Goal: Information Seeking & Learning: Learn about a topic

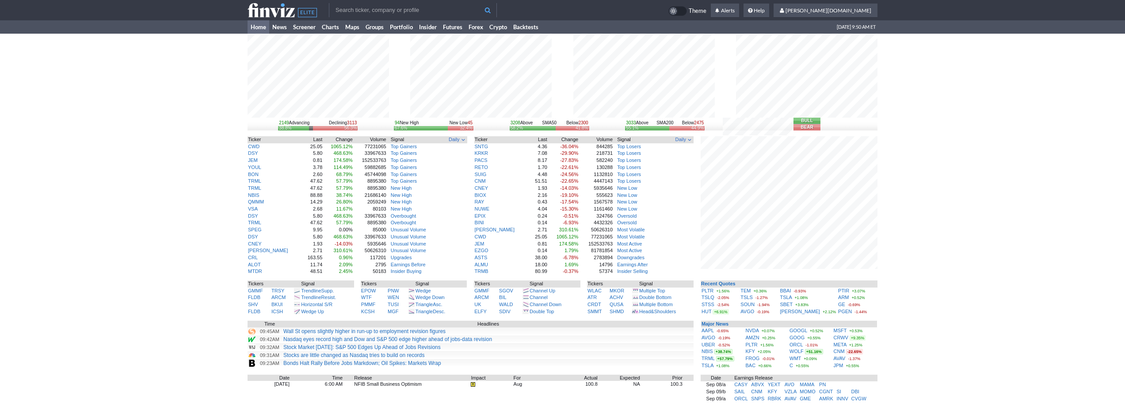
click at [413, 9] on input "text" at bounding box center [413, 10] width 168 height 14
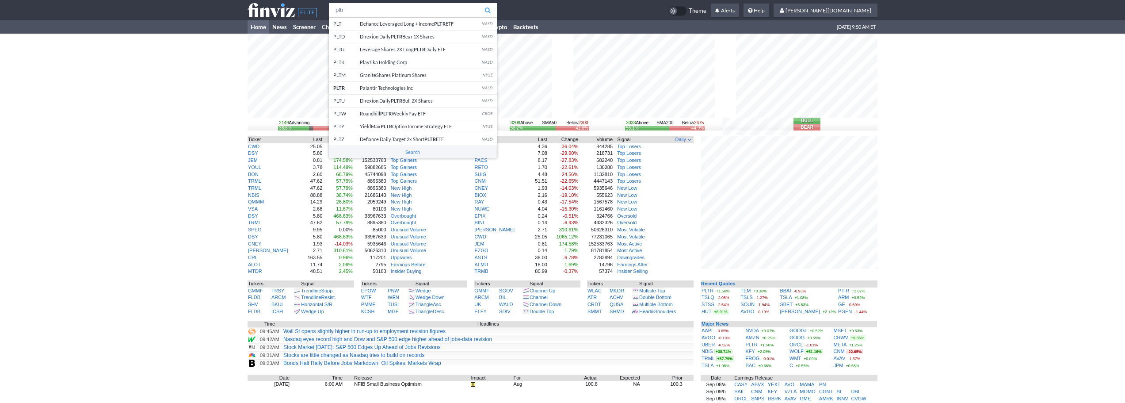
type input "pltr"
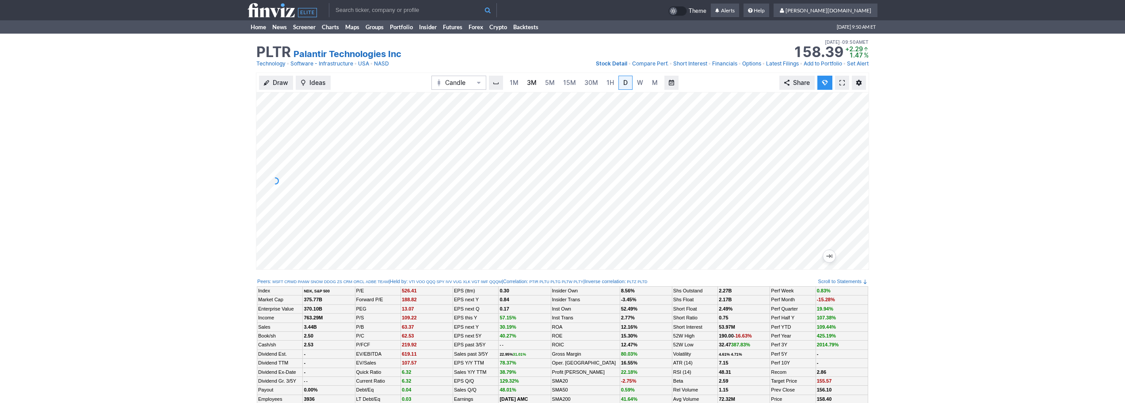
click at [526, 82] on link "3M" at bounding box center [532, 83] width 18 height 14
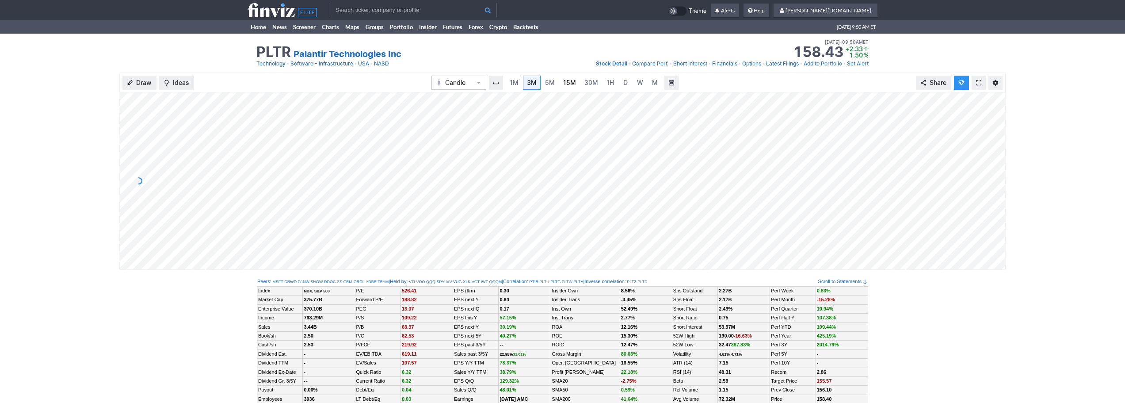
click at [568, 82] on span "15M" at bounding box center [569, 83] width 13 height 8
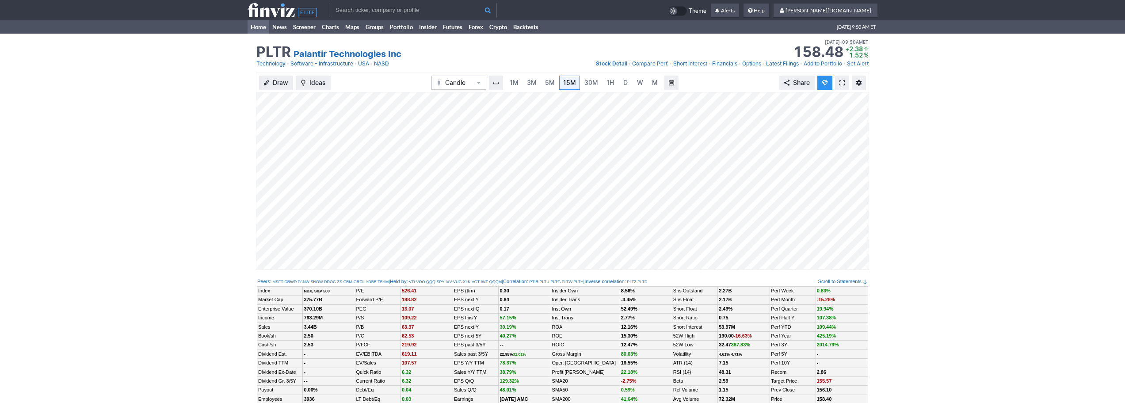
click at [263, 32] on link "Home" at bounding box center [259, 26] width 22 height 13
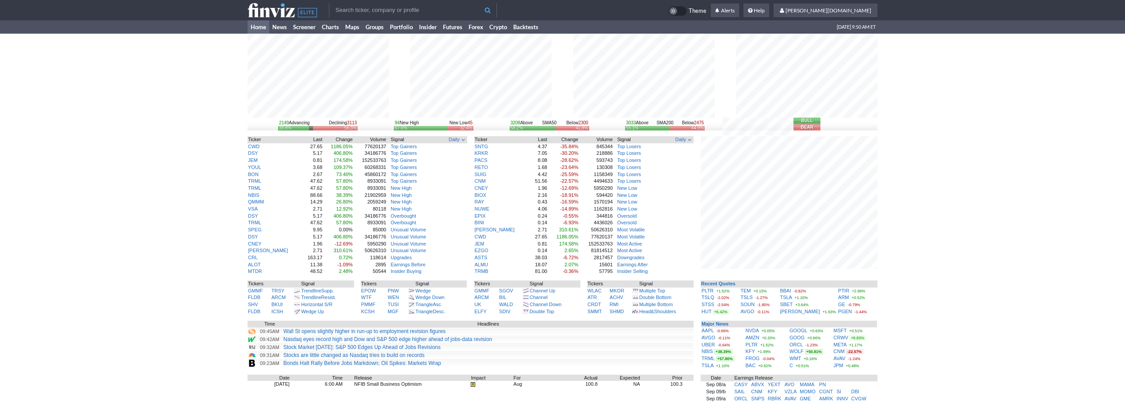
click at [365, 9] on input "text" at bounding box center [413, 10] width 168 height 14
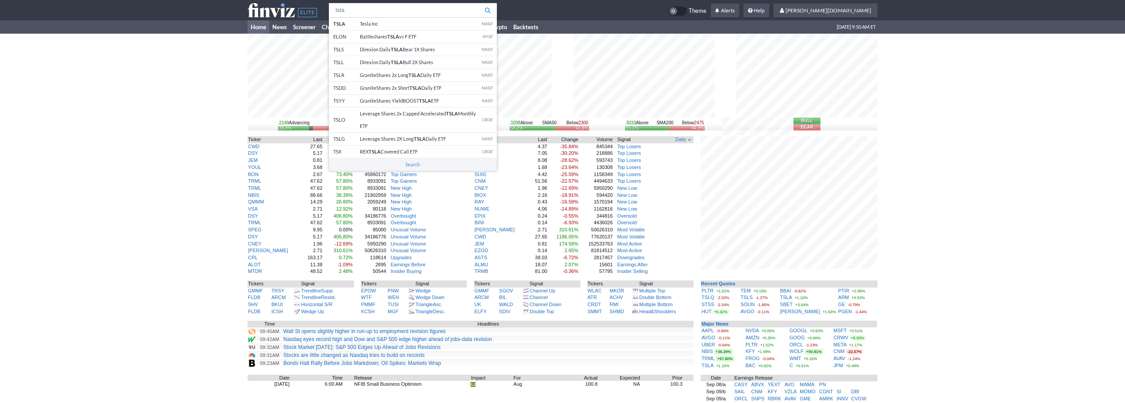
type input "tsla"
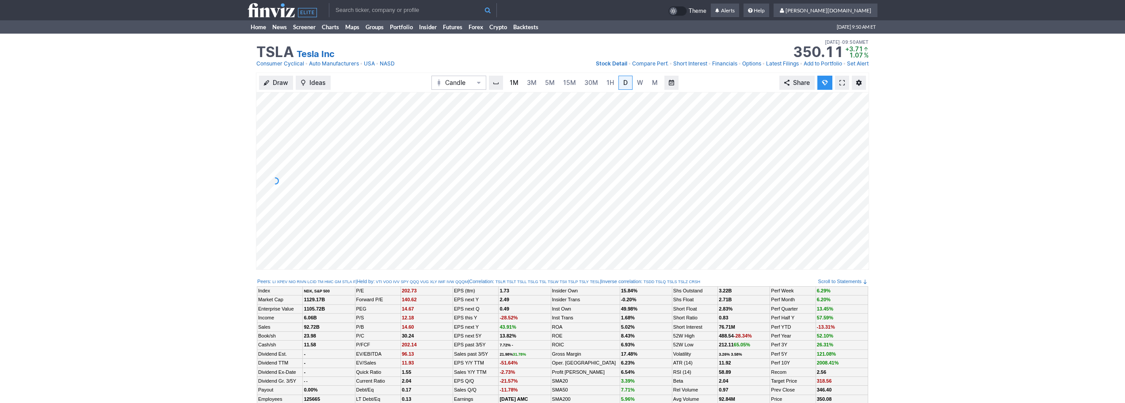
click at [520, 86] on link "1M" at bounding box center [514, 83] width 17 height 14
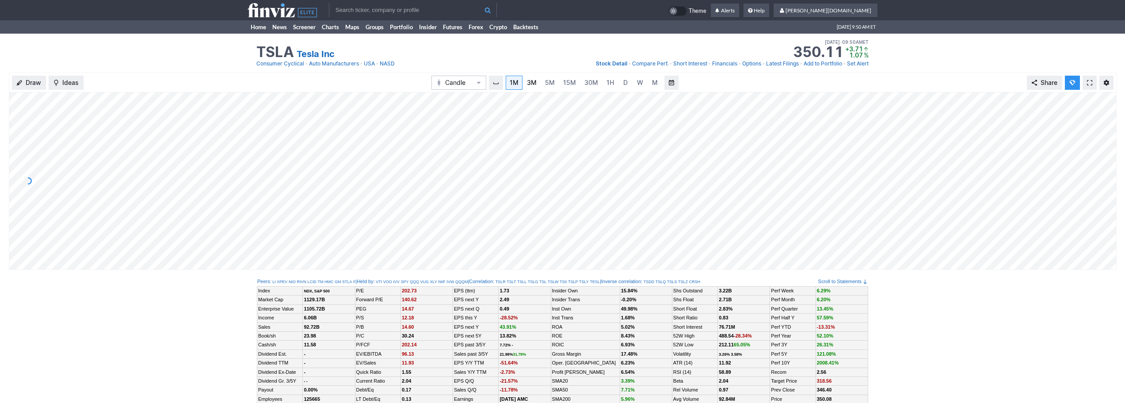
click at [533, 84] on span "3M" at bounding box center [532, 83] width 10 height 8
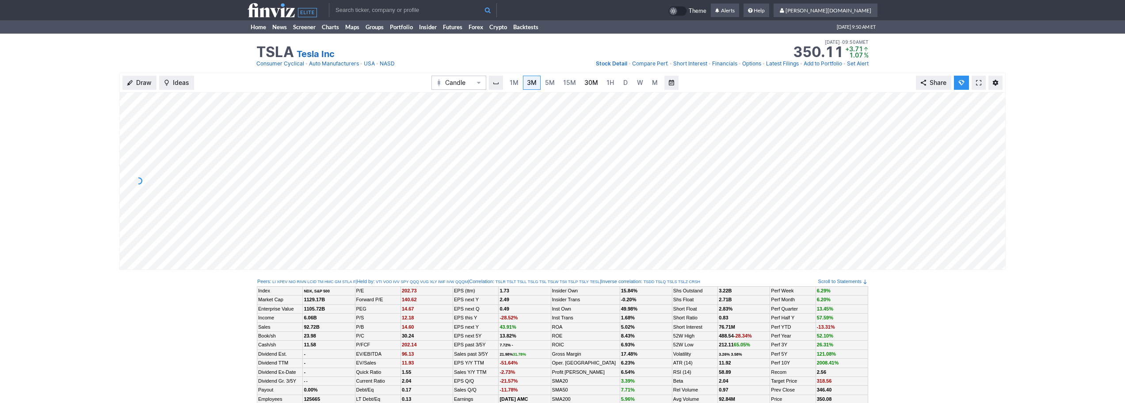
click at [593, 83] on span "30M" at bounding box center [592, 83] width 14 height 8
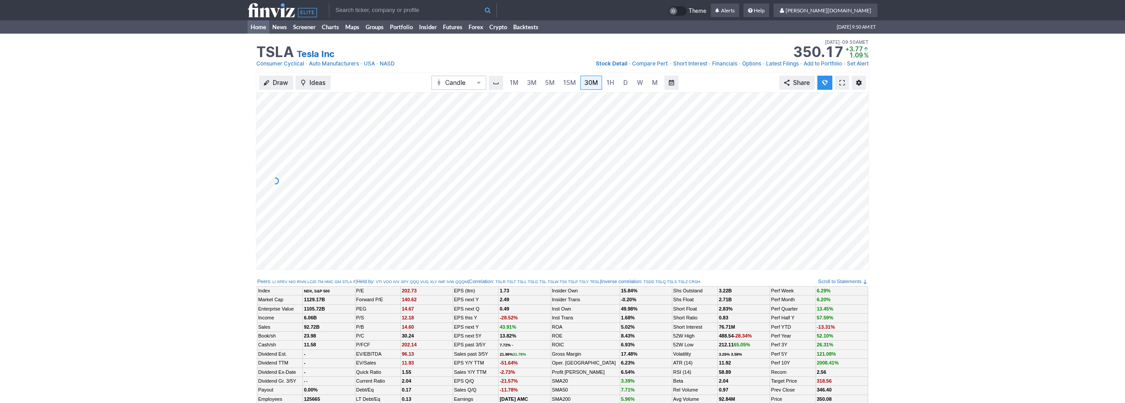
click at [257, 21] on link "Home" at bounding box center [259, 26] width 22 height 13
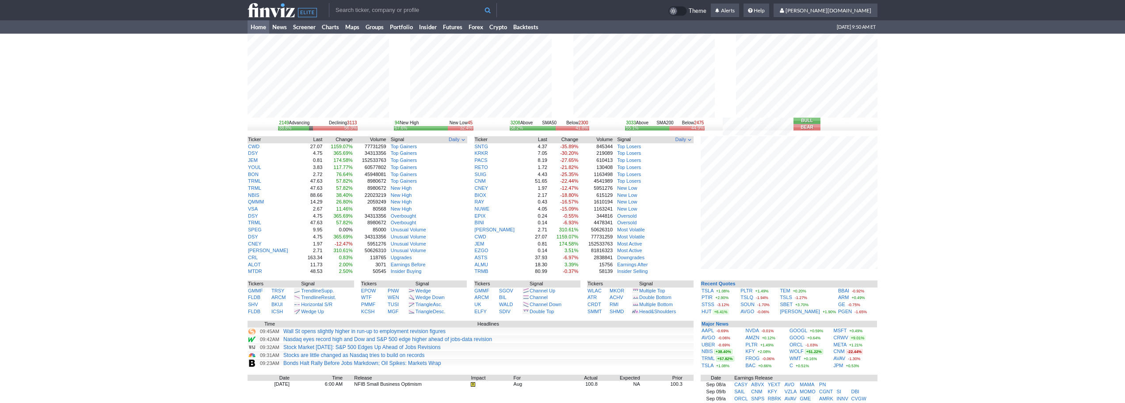
click at [394, 7] on input "text" at bounding box center [413, 10] width 168 height 14
type input "tslq"
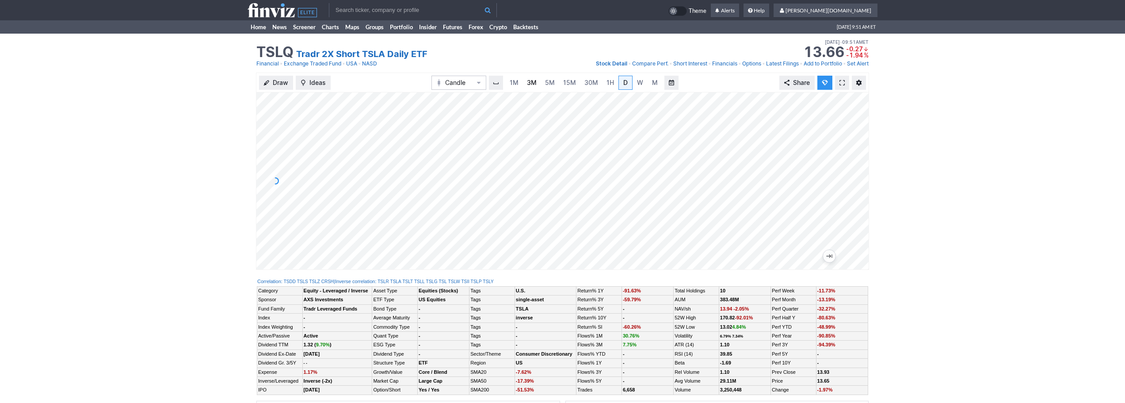
click at [531, 81] on span "3M" at bounding box center [532, 83] width 10 height 8
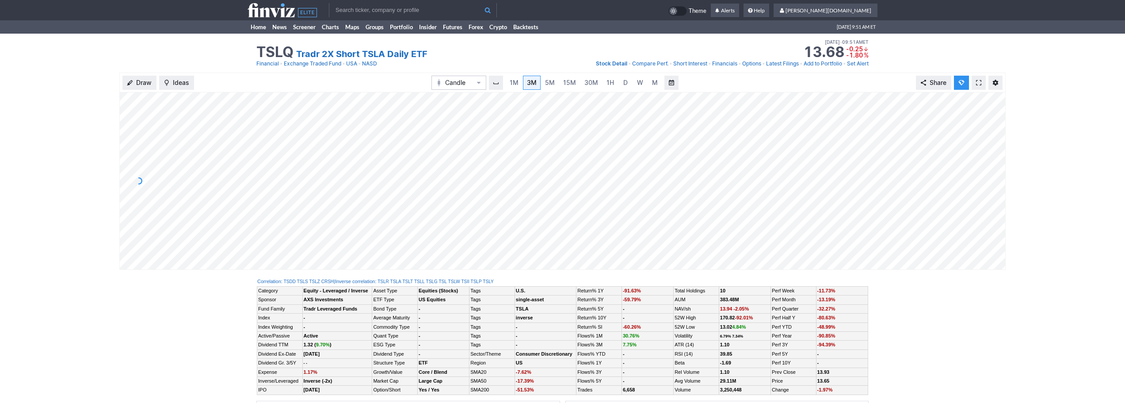
click at [435, 5] on input "text" at bounding box center [413, 10] width 168 height 14
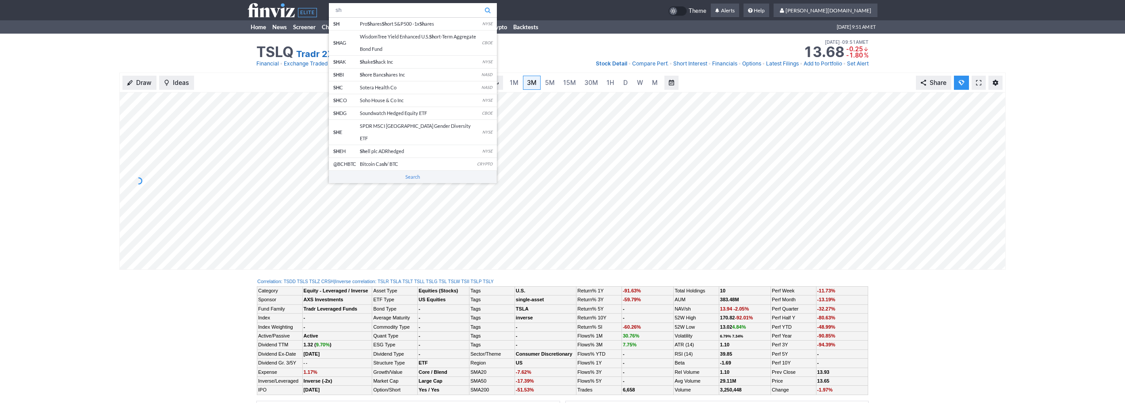
type input "sh"
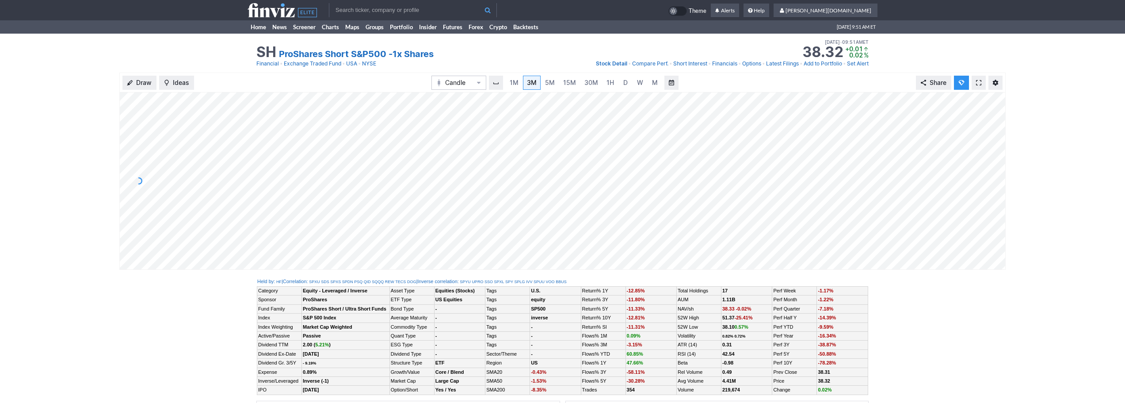
click at [978, 82] on span at bounding box center [978, 82] width 5 height 7
click at [569, 83] on span "15M" at bounding box center [569, 83] width 13 height 8
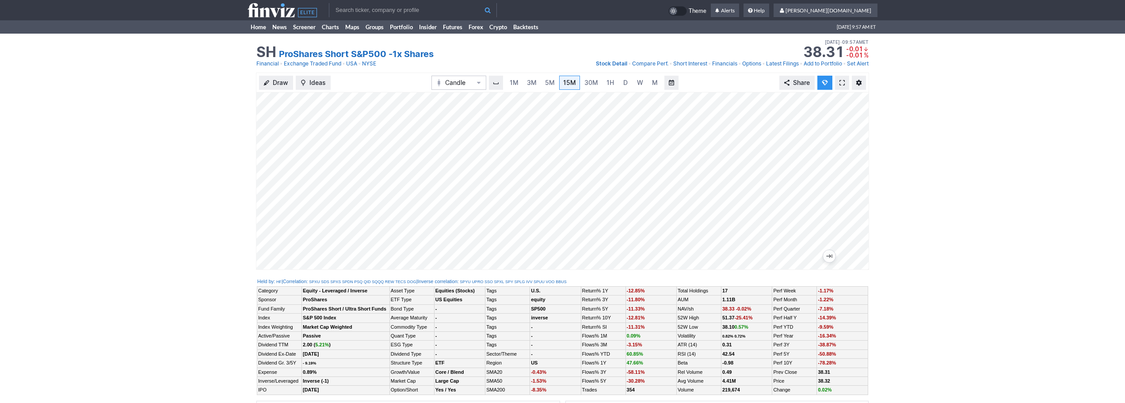
click at [841, 85] on span at bounding box center [842, 82] width 5 height 7
click at [532, 87] on link "3M" at bounding box center [532, 83] width 18 height 14
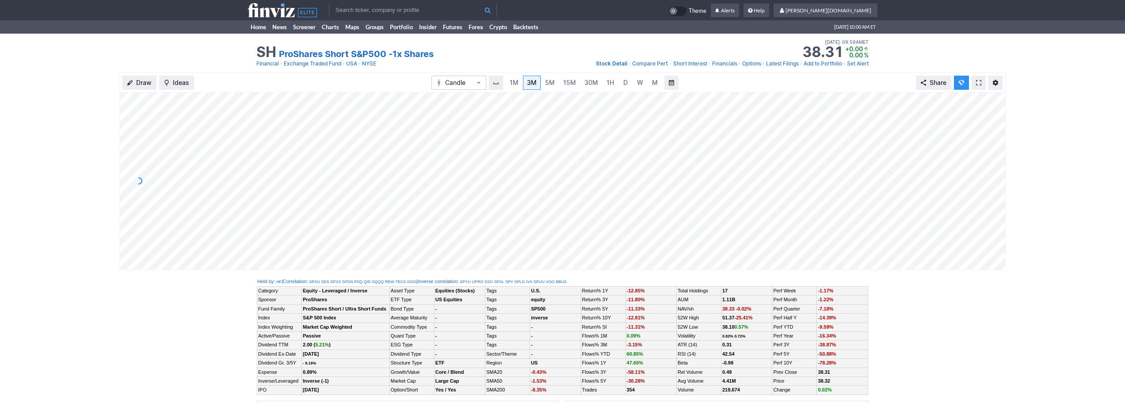
click at [245, 24] on td "Home News Screener Charts Maps Groups Portfolio Insider Futures Forex Crypto Ba…" at bounding box center [562, 26] width 1125 height 13
click at [257, 27] on link "Home" at bounding box center [259, 26] width 22 height 13
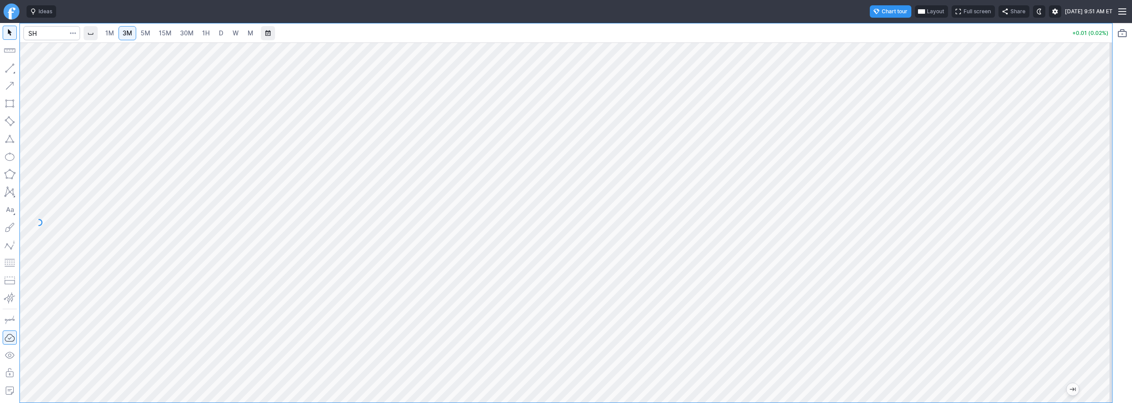
click at [207, 31] on span "1H" at bounding box center [206, 33] width 8 height 8
click at [1097, 219] on div at bounding box center [566, 222] width 1092 height 360
drag, startPoint x: 1106, startPoint y: 231, endPoint x: 1098, endPoint y: 327, distance: 96.3
click at [1101, 335] on div at bounding box center [1103, 220] width 19 height 338
click at [136, 35] on link "3M" at bounding box center [128, 33] width 18 height 14
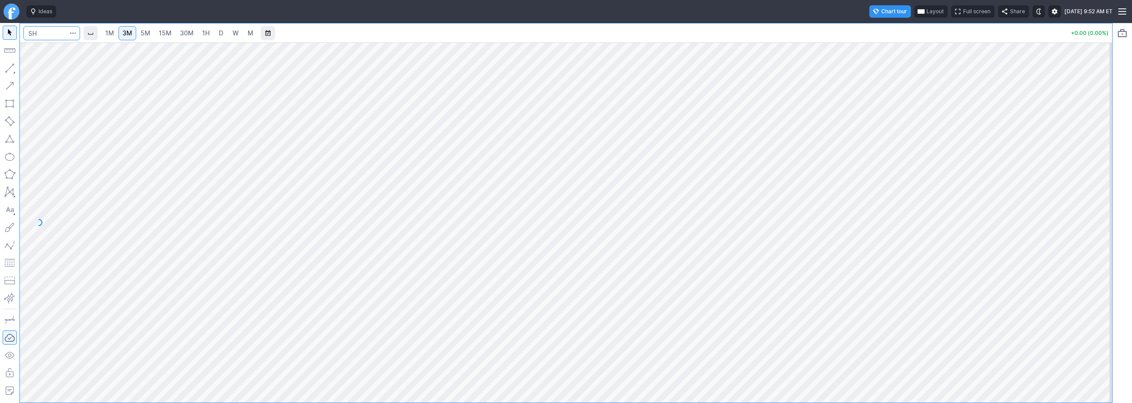
click at [32, 31] on input "Search" at bounding box center [51, 33] width 57 height 14
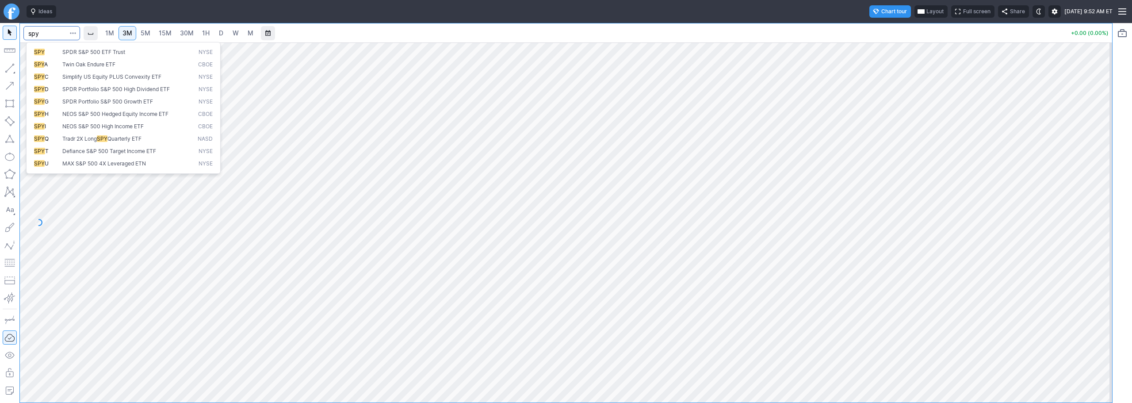
type input "spy"
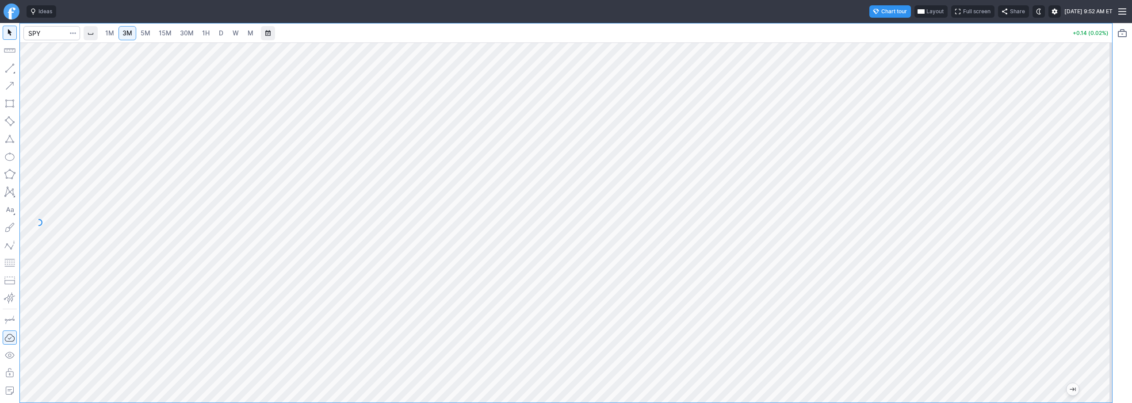
click at [213, 34] on link "1H" at bounding box center [205, 33] width 15 height 14
click at [28, 71] on span "button" at bounding box center [28, 70] width 5 height 12
click at [41, 73] on span "Line" at bounding box center [52, 70] width 36 height 9
click at [11, 14] on link "Finviz.com" at bounding box center [12, 12] width 16 height 16
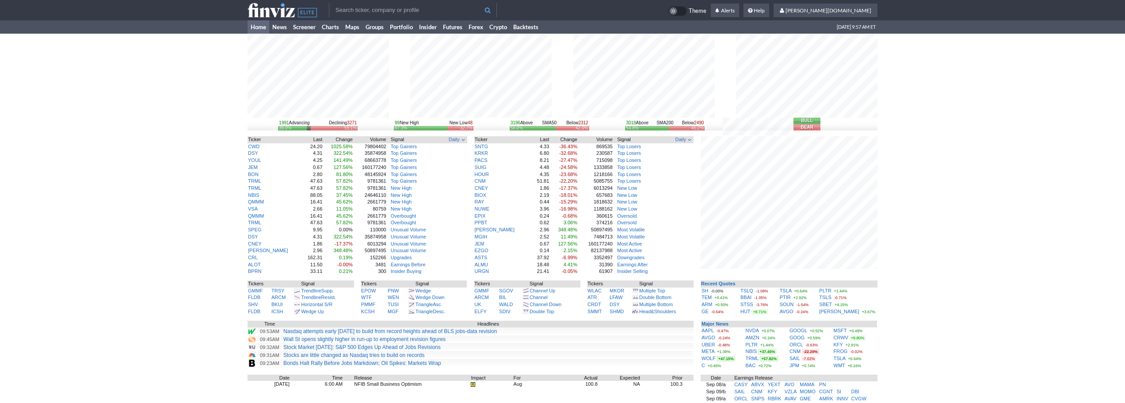
click at [452, 9] on input "text" at bounding box center [413, 10] width 168 height 14
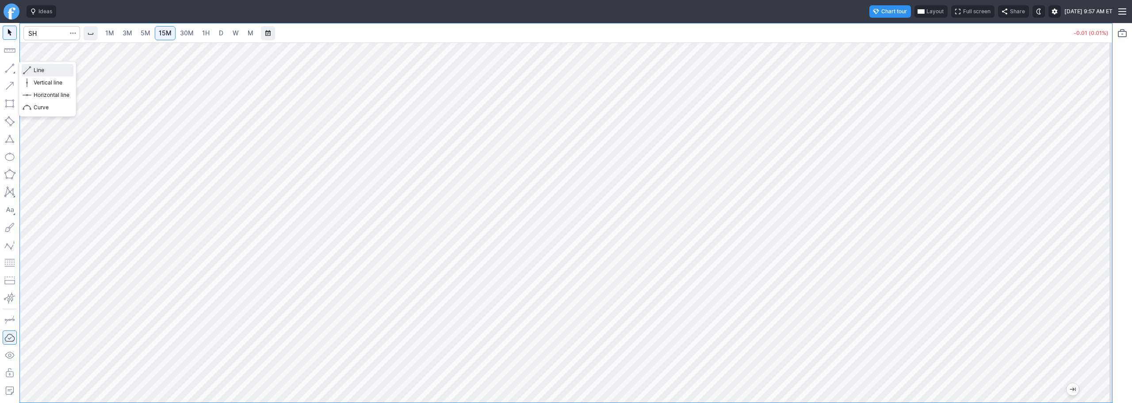
drag, startPoint x: 38, startPoint y: 70, endPoint x: 65, endPoint y: 71, distance: 26.6
click at [41, 70] on span "Line" at bounding box center [52, 70] width 36 height 9
click at [10, 63] on button "button" at bounding box center [10, 68] width 14 height 14
click at [1106, 216] on div at bounding box center [566, 222] width 1092 height 360
drag, startPoint x: 15, startPoint y: 66, endPoint x: 43, endPoint y: 76, distance: 30.6
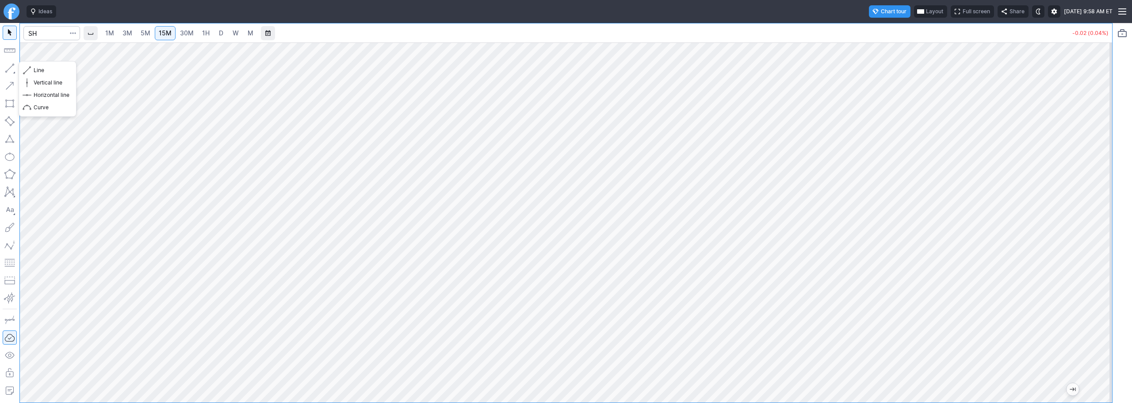
click at [15, 67] on button "button" at bounding box center [10, 68] width 14 height 14
drag, startPoint x: 9, startPoint y: 64, endPoint x: 39, endPoint y: 115, distance: 59.5
click at [19, 85] on body "Ideas Chart tour Layout Full screen Share [DATE] 9:58 AM ET 1M 3M 5M 15M 30M 1H…" at bounding box center [566, 201] width 1132 height 403
click at [11, 66] on button "button" at bounding box center [10, 68] width 14 height 14
click at [3, 66] on button "button" at bounding box center [10, 68] width 14 height 14
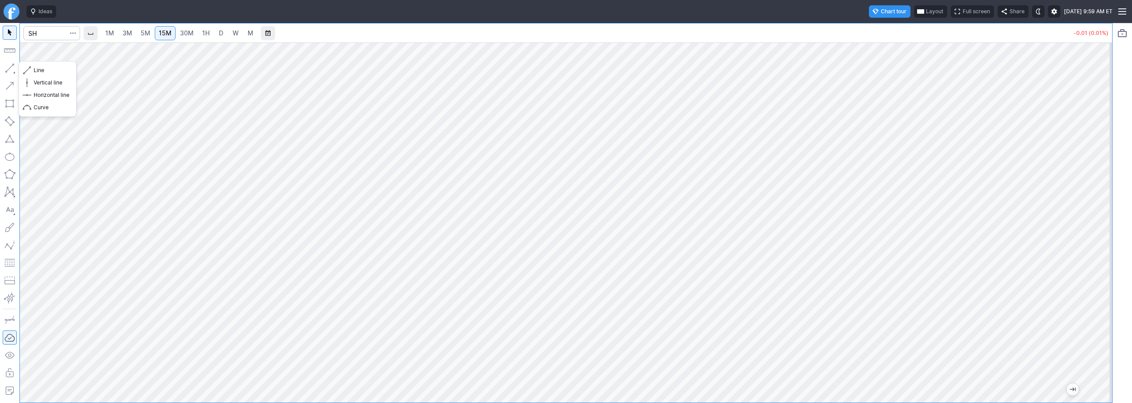
drag, startPoint x: 9, startPoint y: 62, endPoint x: 47, endPoint y: 85, distance: 44.2
click at [11, 65] on button "button" at bounding box center [10, 68] width 14 height 14
drag, startPoint x: 1100, startPoint y: 196, endPoint x: 1096, endPoint y: 229, distance: 33.4
click at [1098, 232] on div at bounding box center [1103, 220] width 19 height 338
click at [14, 69] on button "button" at bounding box center [10, 68] width 14 height 14
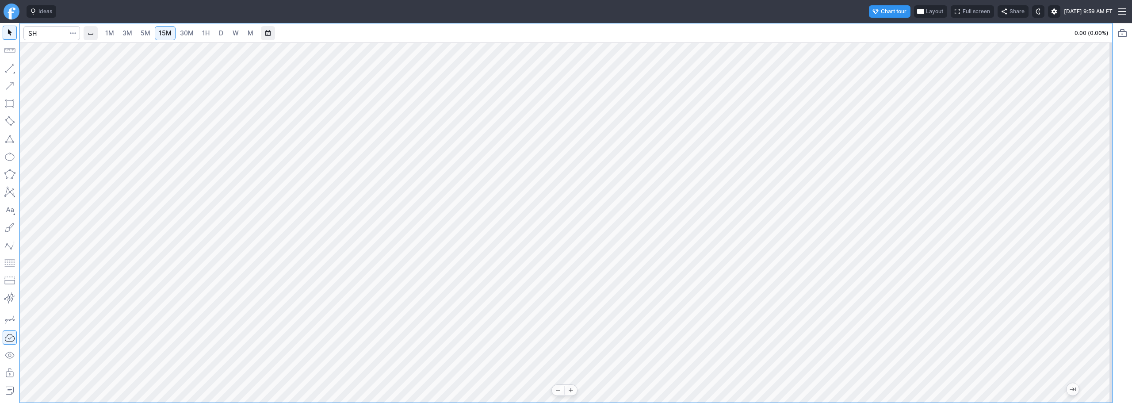
drag, startPoint x: 1108, startPoint y: 281, endPoint x: 1094, endPoint y: 362, distance: 82.1
click at [1094, 362] on div at bounding box center [1103, 220] width 19 height 338
drag, startPoint x: 13, startPoint y: 68, endPoint x: 61, endPoint y: 89, distance: 52.5
click at [13, 68] on button "button" at bounding box center [10, 68] width 14 height 14
click at [48, 35] on input "Search" at bounding box center [51, 33] width 57 height 14
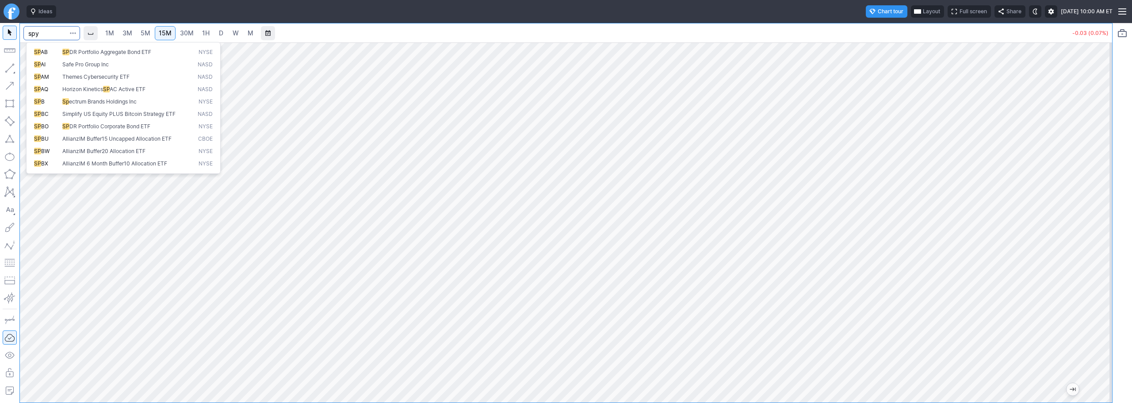
type input "spy"
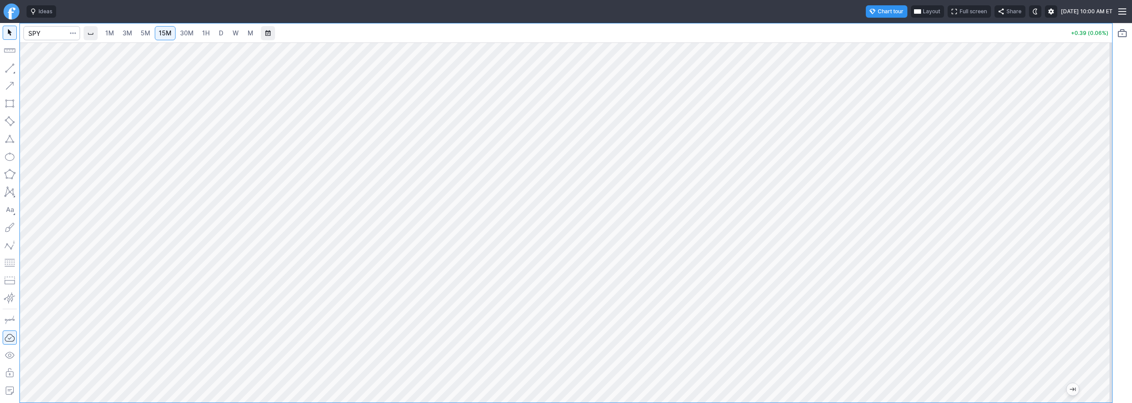
click at [123, 35] on link "3M" at bounding box center [128, 33] width 18 height 14
click at [169, 36] on span "15M" at bounding box center [165, 33] width 13 height 8
click at [128, 39] on link "3M" at bounding box center [128, 33] width 18 height 14
click at [152, 38] on link "5M" at bounding box center [146, 33] width 18 height 14
click at [125, 34] on span "3M" at bounding box center [127, 33] width 10 height 8
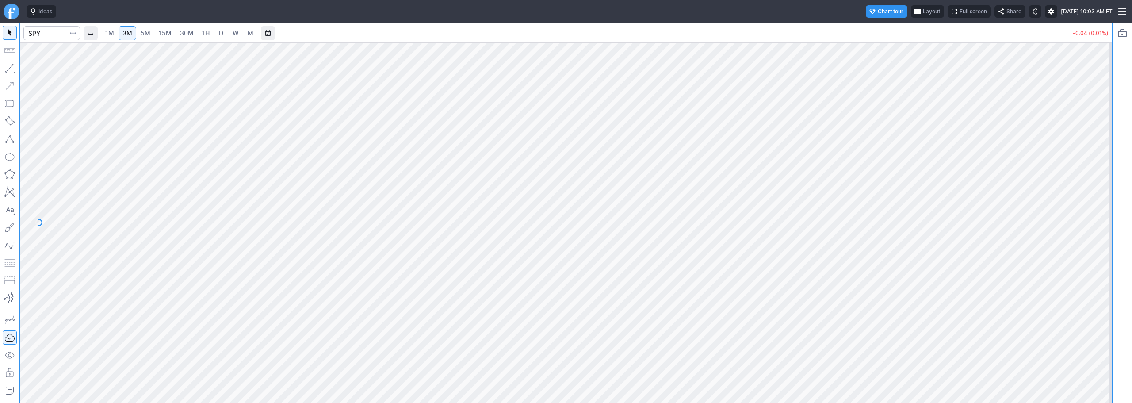
click at [112, 39] on link "1M" at bounding box center [109, 33] width 17 height 14
click at [154, 29] on link "5M" at bounding box center [146, 33] width 18 height 14
click at [203, 33] on span "1H" at bounding box center [206, 33] width 8 height 8
click at [128, 33] on span "3M" at bounding box center [127, 33] width 10 height 8
click at [15, 5] on link "Finviz.com" at bounding box center [12, 12] width 16 height 16
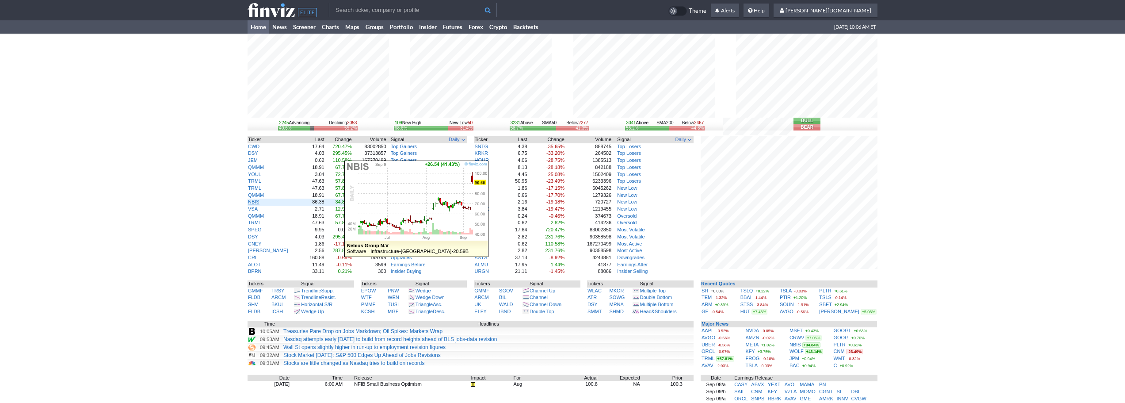
click at [256, 203] on link "NBIS" at bounding box center [253, 201] width 11 height 5
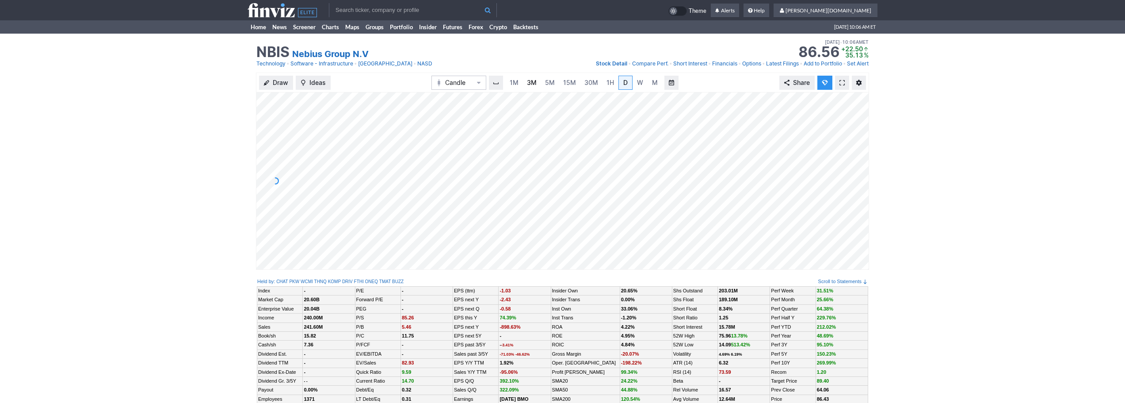
click at [529, 84] on span "3M" at bounding box center [532, 83] width 10 height 8
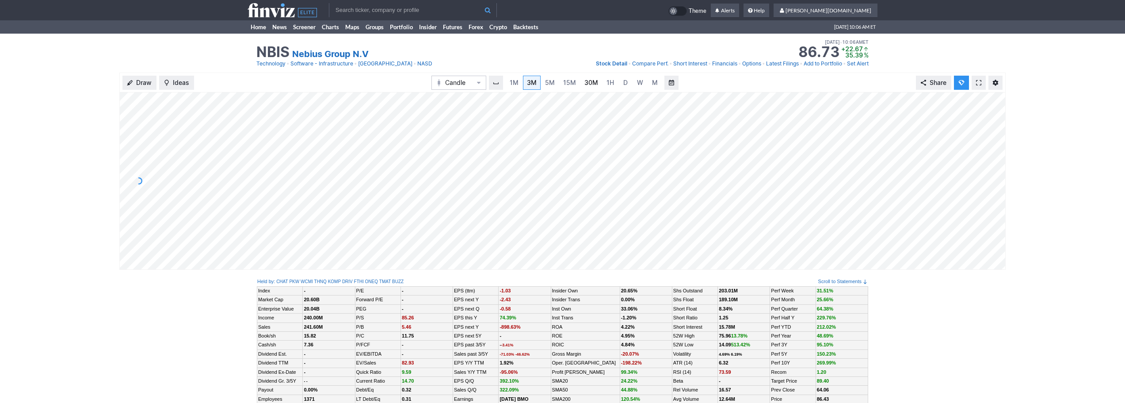
click at [591, 83] on span "30M" at bounding box center [592, 83] width 14 height 8
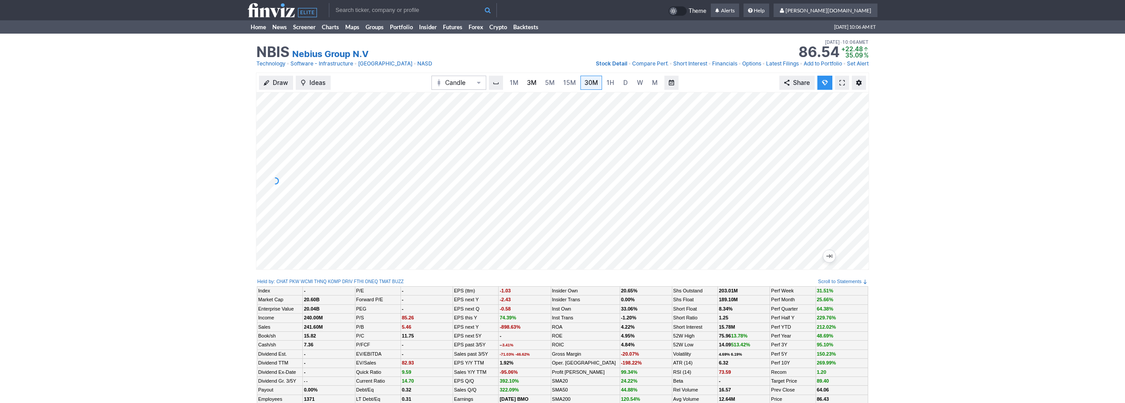
click at [532, 82] on span "3M" at bounding box center [532, 83] width 10 height 8
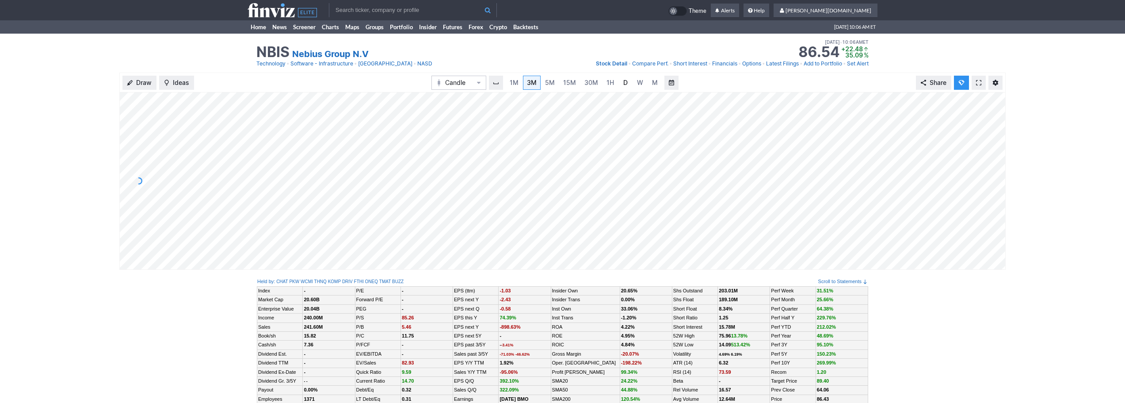
click at [623, 86] on span "D" at bounding box center [626, 82] width 6 height 9
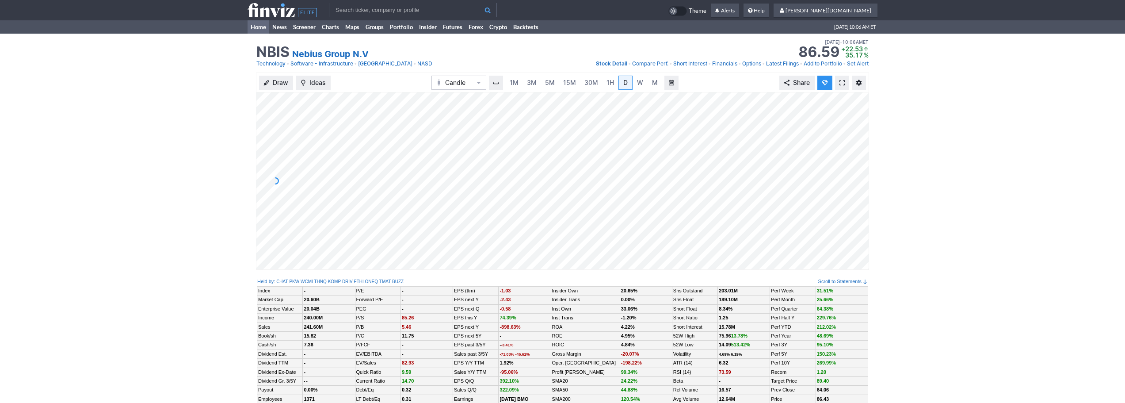
click at [254, 24] on link "Home" at bounding box center [259, 26] width 22 height 13
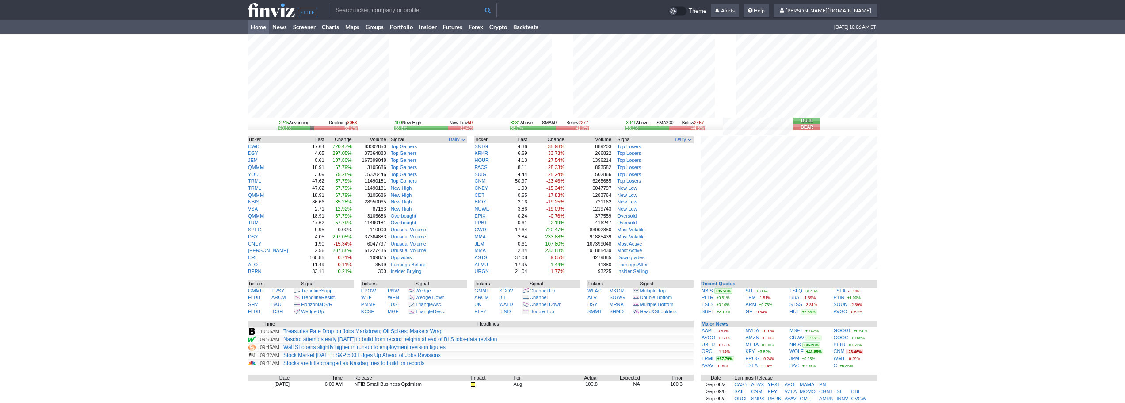
click at [942, 311] on div "2245 Advancing Declining 3053 40.6% 55.2% 109 New High New Low 50 68.6% 31.4% 3…" at bounding box center [562, 276] width 1125 height 484
click at [389, 11] on input "text" at bounding box center [413, 10] width 168 height 14
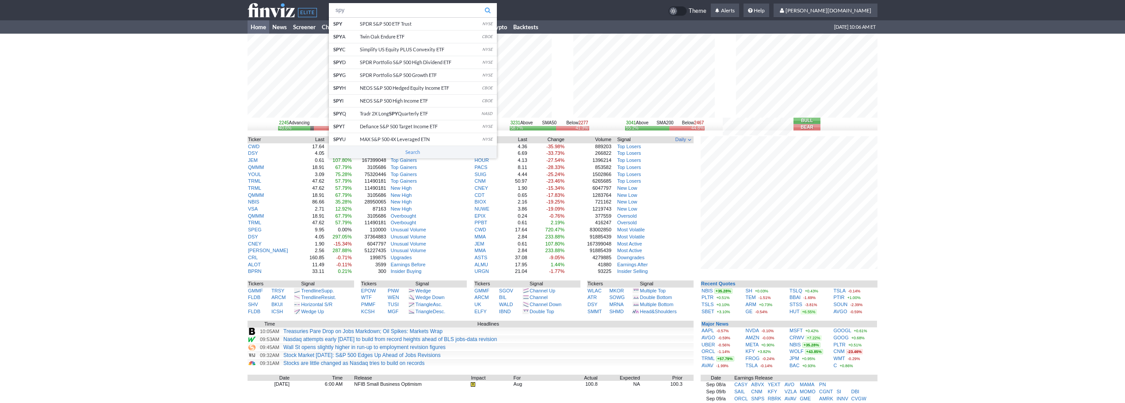
type input "spy"
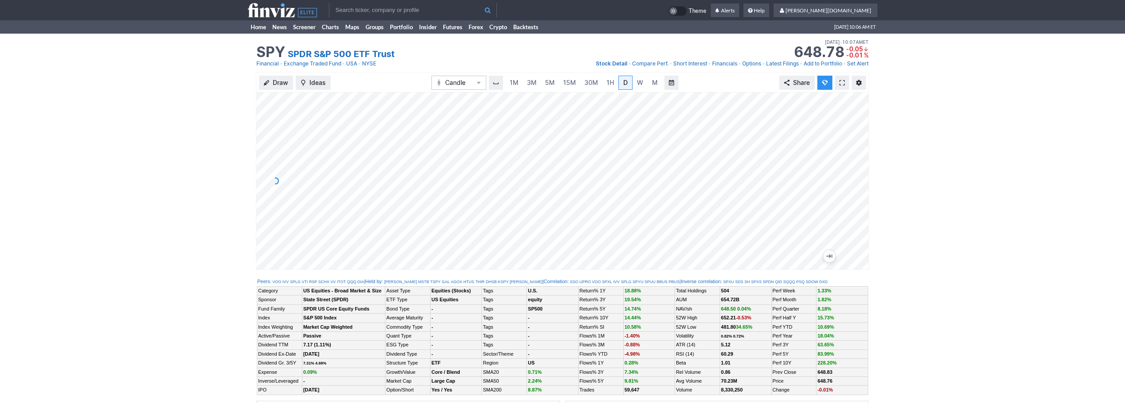
click at [292, 89] on div "Draw Ideas Candle 1M 3M 5M 15M 30M 1H D W M Share" at bounding box center [562, 171] width 613 height 197
click at [532, 87] on span "3M" at bounding box center [532, 82] width 10 height 9
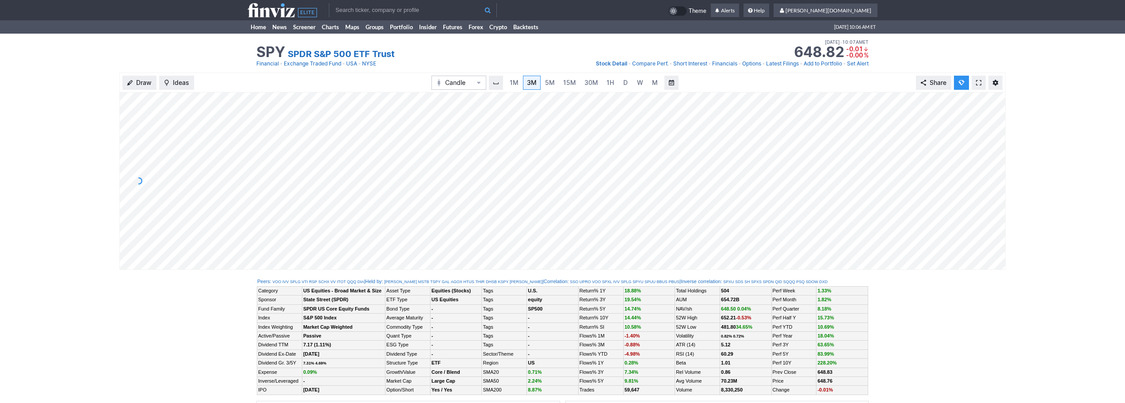
click at [980, 88] on link at bounding box center [979, 83] width 14 height 14
click at [604, 80] on link "1H" at bounding box center [610, 83] width 15 height 14
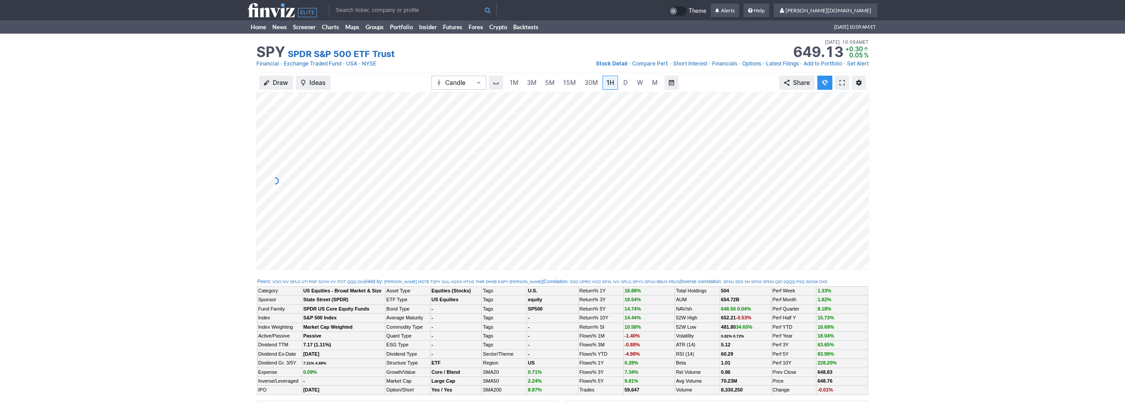
click at [394, 9] on input "text" at bounding box center [413, 10] width 168 height 14
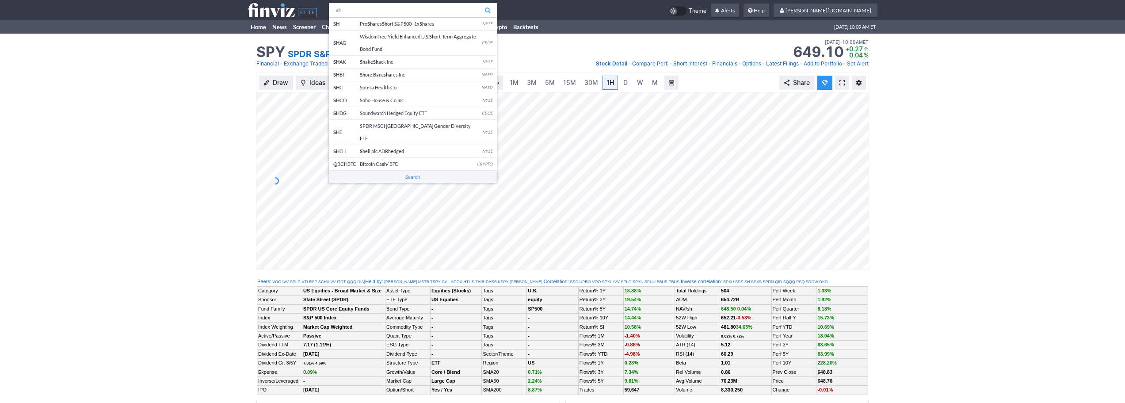
type input "sh"
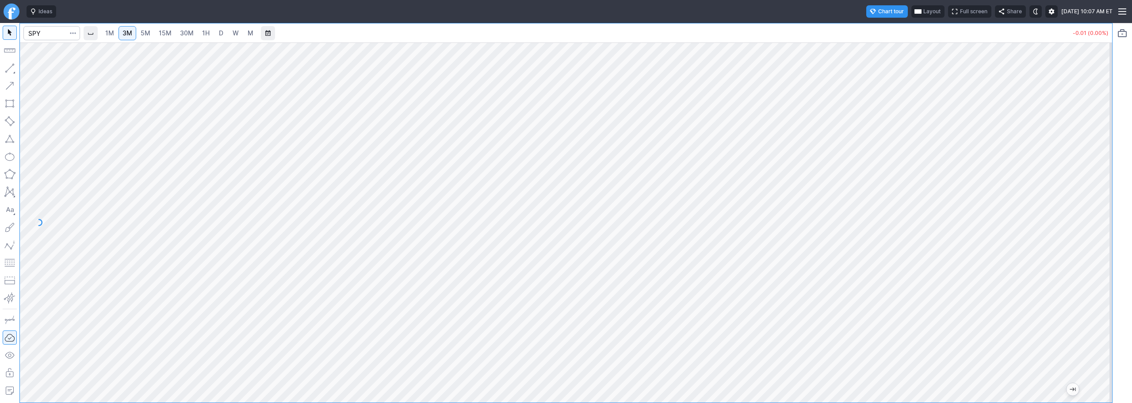
click at [177, 35] on link "30M" at bounding box center [187, 33] width 22 height 14
click at [4, 0] on div "Ideas Chart tour Layout Full screen Share [DATE] 10:07 AM ET 1M 3M 5M 15M 30M 1…" at bounding box center [566, 201] width 1132 height 403
drag, startPoint x: 1105, startPoint y: 299, endPoint x: 1106, endPoint y: 322, distance: 22.6
click at [1106, 322] on div at bounding box center [1103, 220] width 19 height 338
click at [30, 69] on span "button" at bounding box center [28, 70] width 5 height 12
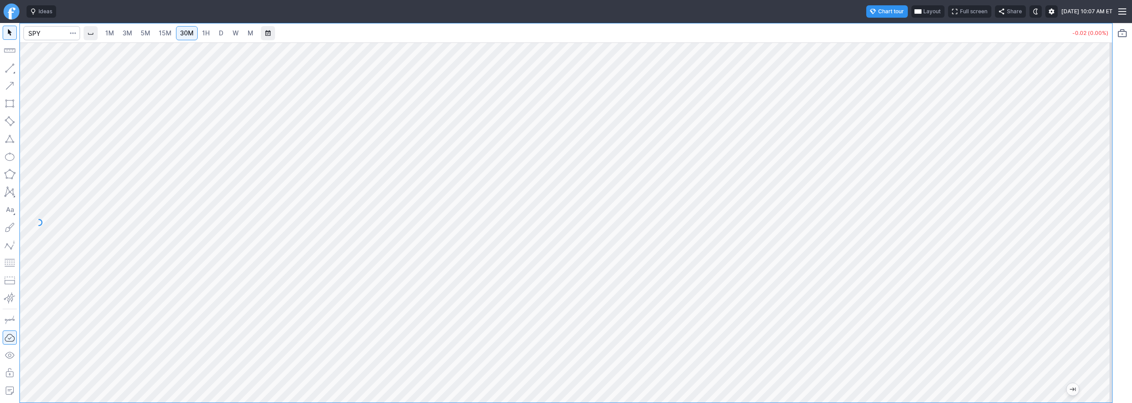
drag, startPoint x: 1104, startPoint y: 307, endPoint x: 1097, endPoint y: 323, distance: 18.0
click at [1100, 325] on div at bounding box center [1103, 220] width 19 height 338
click at [60, 70] on span "Line" at bounding box center [52, 70] width 36 height 9
click at [136, 33] on link "3M" at bounding box center [128, 33] width 18 height 14
click at [184, 33] on span "30M" at bounding box center [187, 33] width 14 height 8
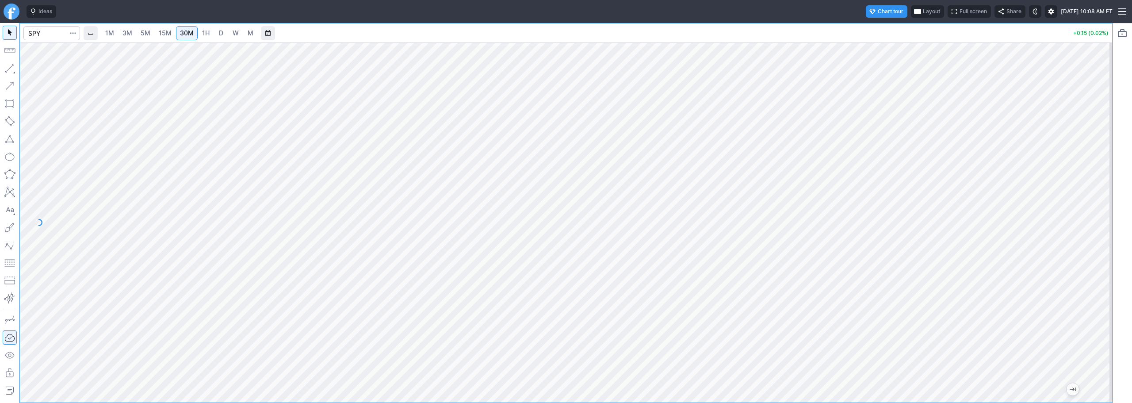
drag, startPoint x: 1104, startPoint y: 287, endPoint x: 1099, endPoint y: 348, distance: 60.7
click at [1099, 348] on div at bounding box center [1103, 220] width 19 height 338
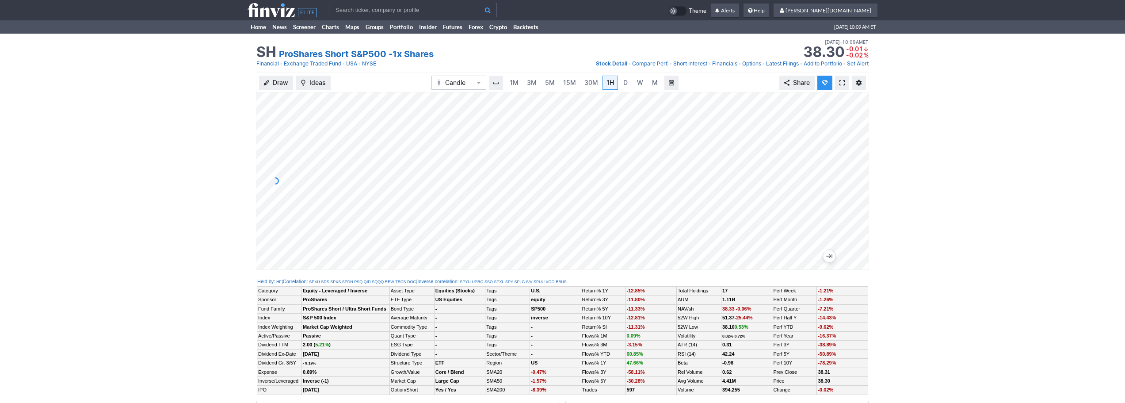
click at [846, 84] on link at bounding box center [842, 83] width 14 height 14
click at [531, 82] on span "3M" at bounding box center [532, 83] width 10 height 8
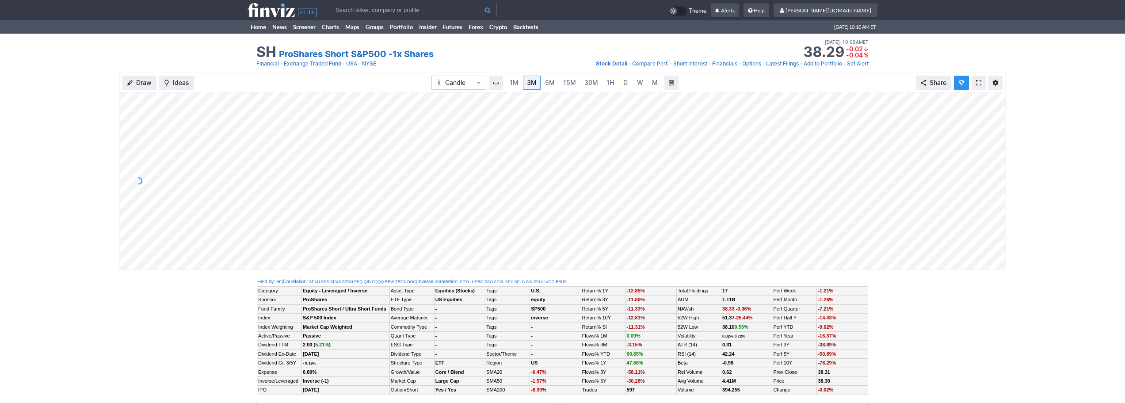
click at [398, 4] on input "text" at bounding box center [413, 10] width 168 height 14
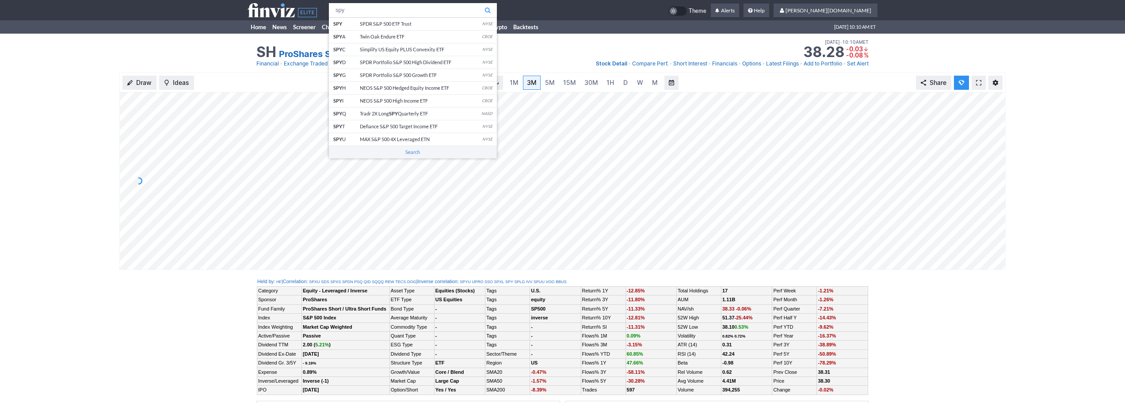
type input "spy"
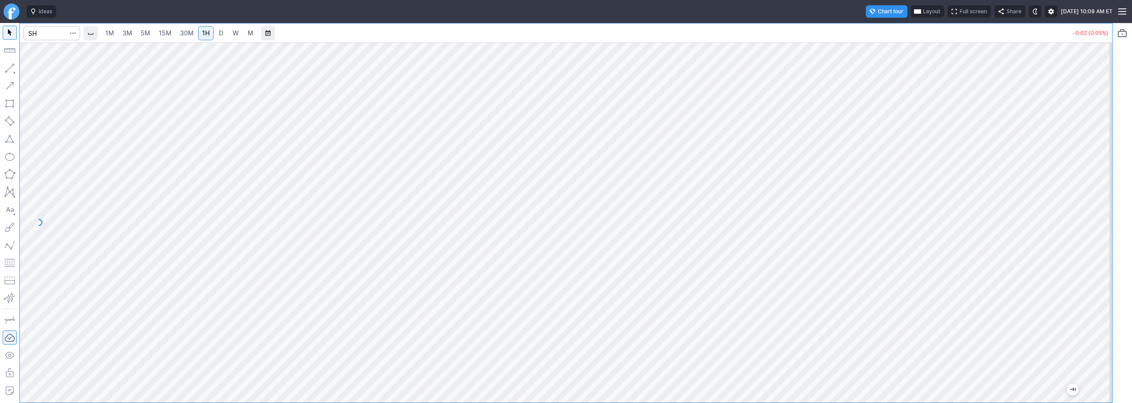
click at [1082, 320] on div at bounding box center [566, 222] width 1092 height 360
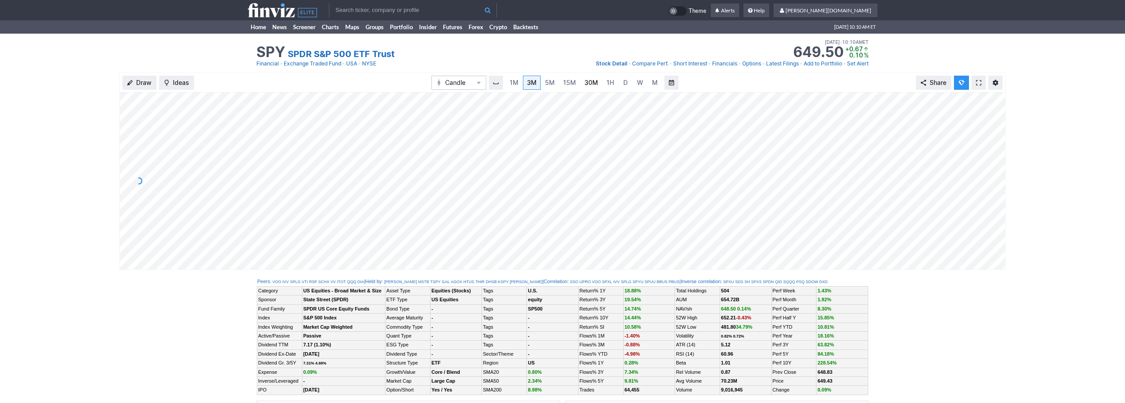
click at [599, 87] on link "30M" at bounding box center [592, 83] width 22 height 14
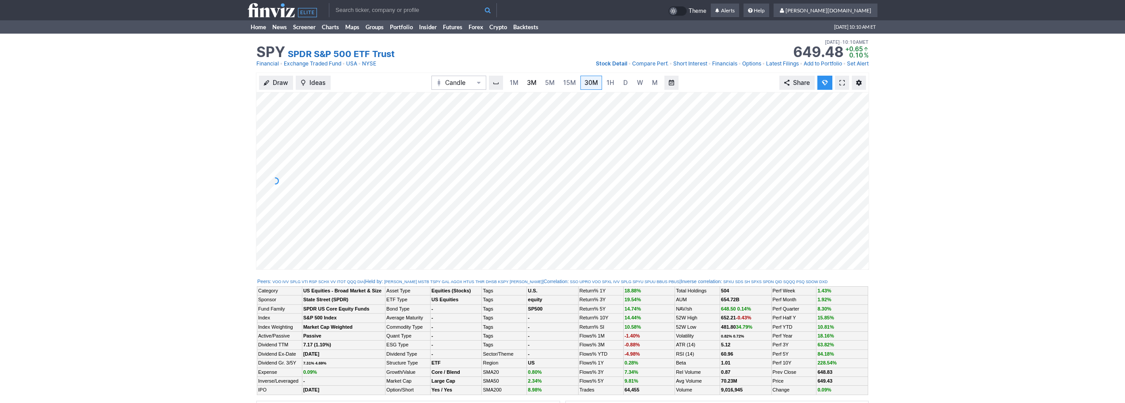
click at [534, 79] on span "3M" at bounding box center [532, 83] width 10 height 8
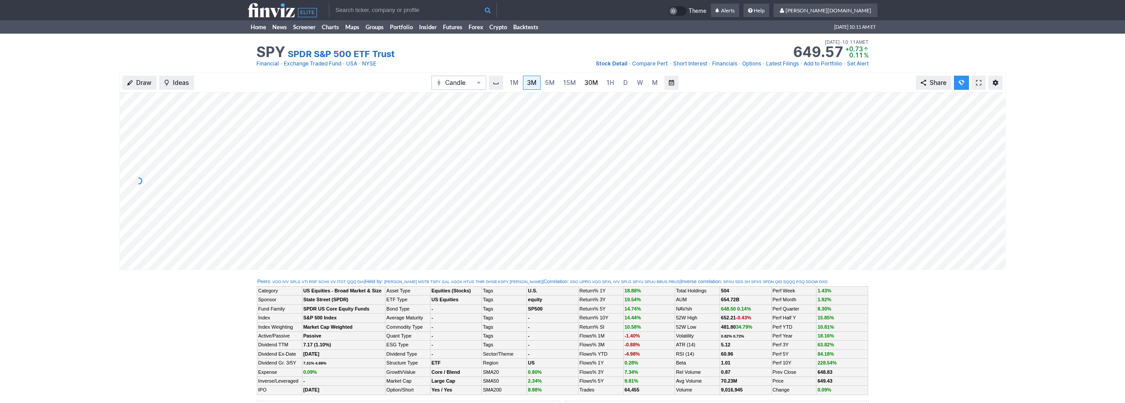
click at [595, 85] on span "30M" at bounding box center [592, 83] width 14 height 8
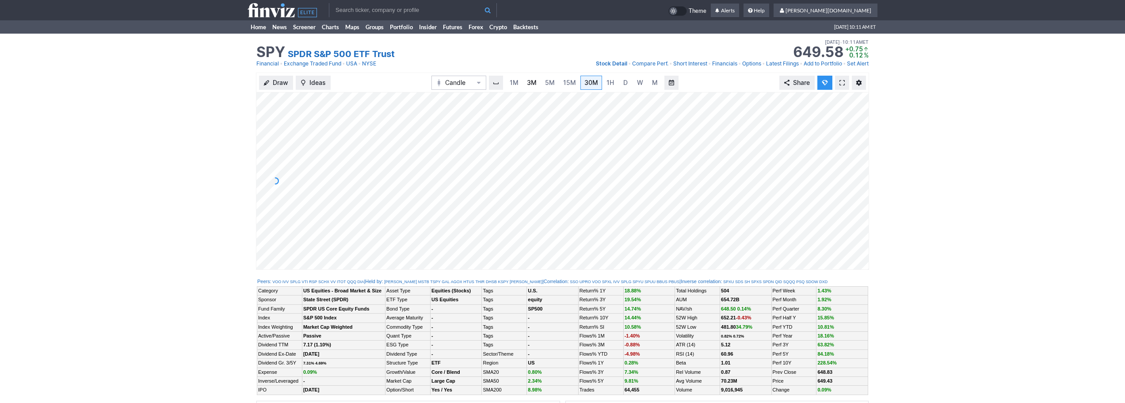
click at [532, 82] on span "3M" at bounding box center [532, 83] width 10 height 8
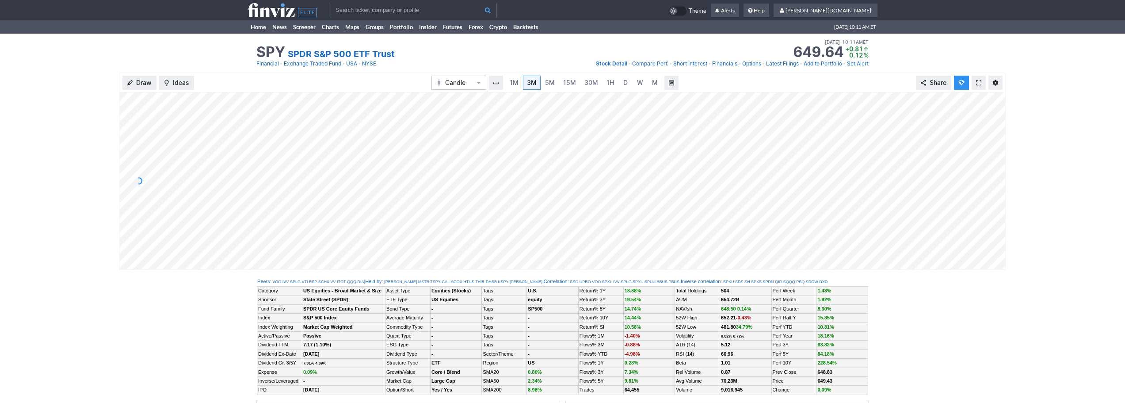
click at [404, 5] on input "text" at bounding box center [413, 10] width 168 height 14
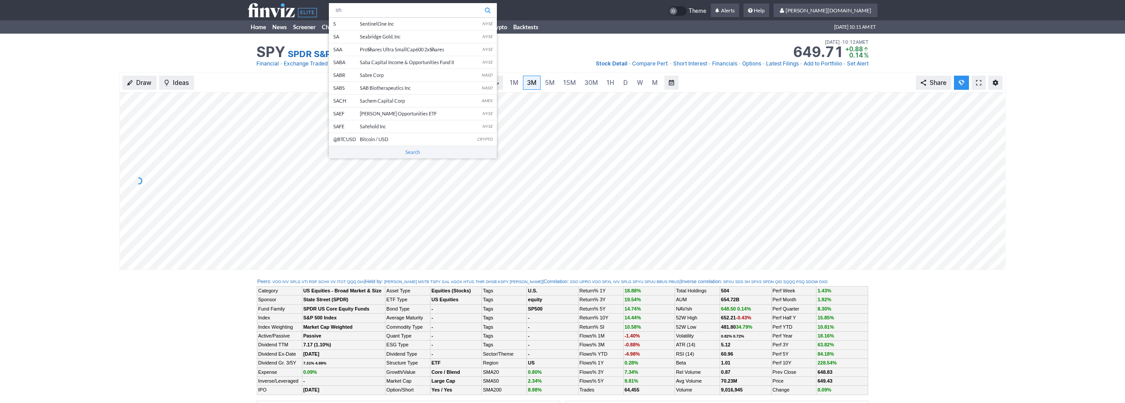
type input "sh"
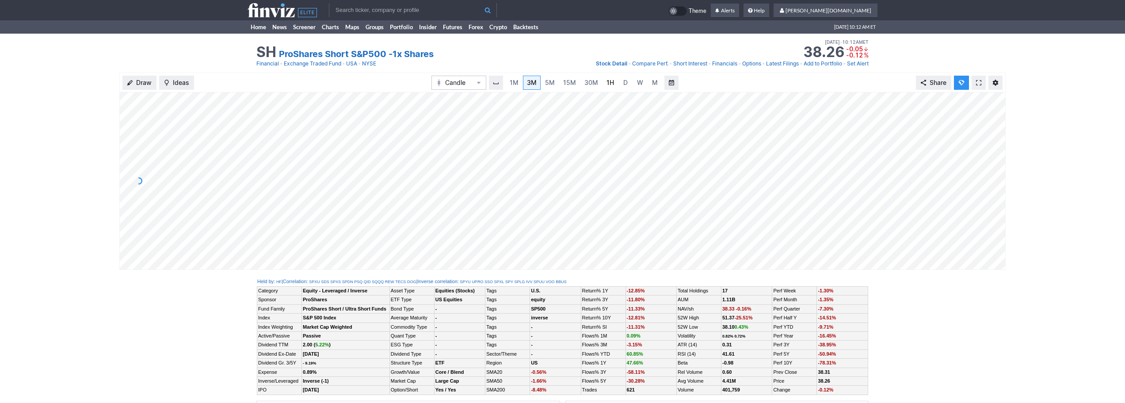
click at [608, 81] on span "1H" at bounding box center [611, 83] width 8 height 8
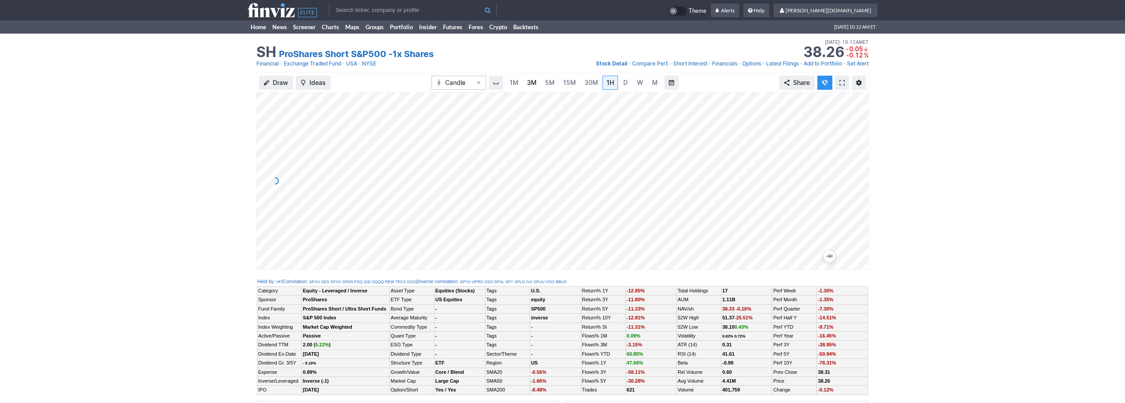
click at [537, 85] on link "3M" at bounding box center [532, 83] width 18 height 14
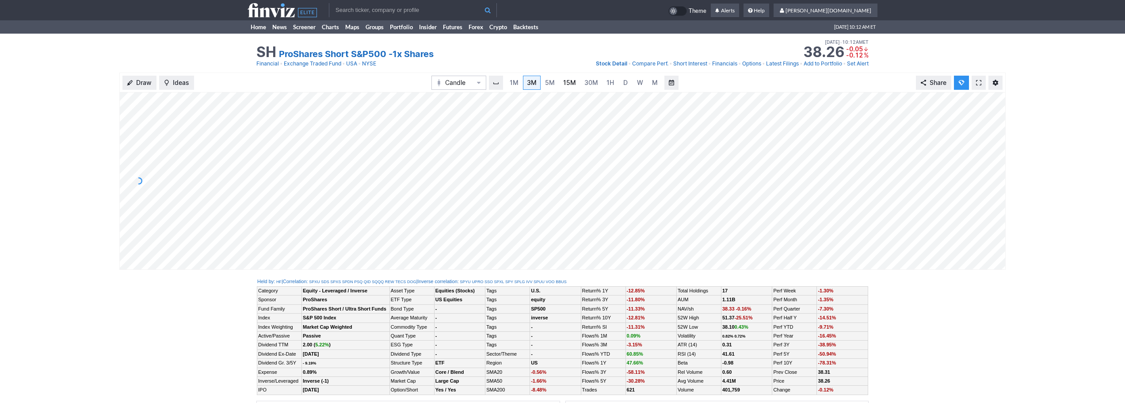
click at [566, 84] on span "15M" at bounding box center [569, 83] width 13 height 8
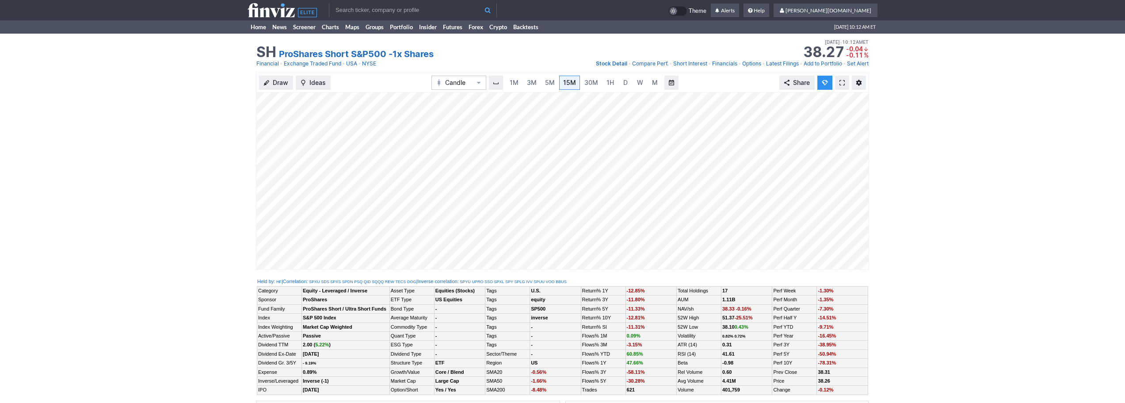
click at [271, 79] on button "Draw" at bounding box center [276, 83] width 34 height 14
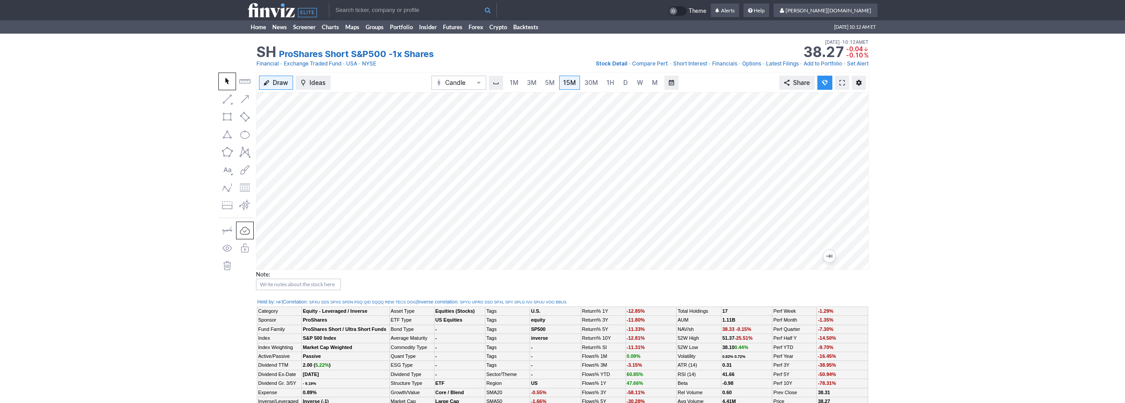
click at [350, 14] on input "text" at bounding box center [413, 10] width 168 height 14
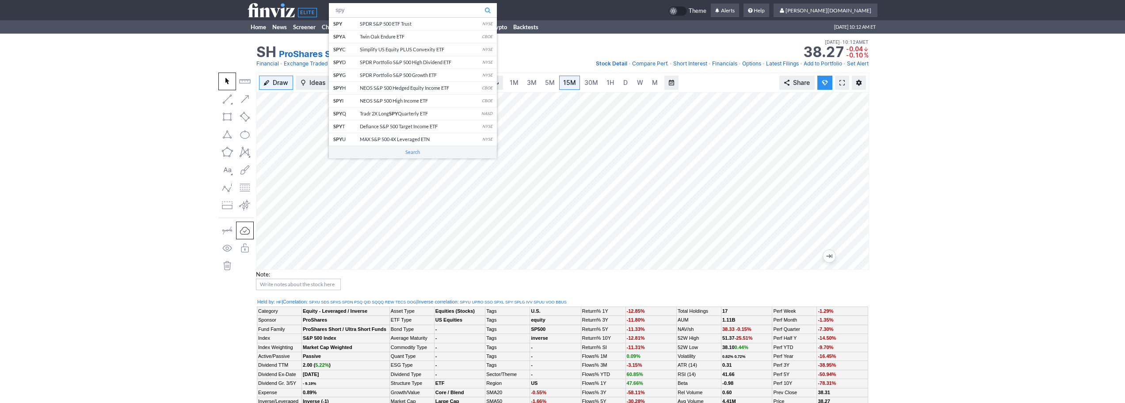
type input "spy"
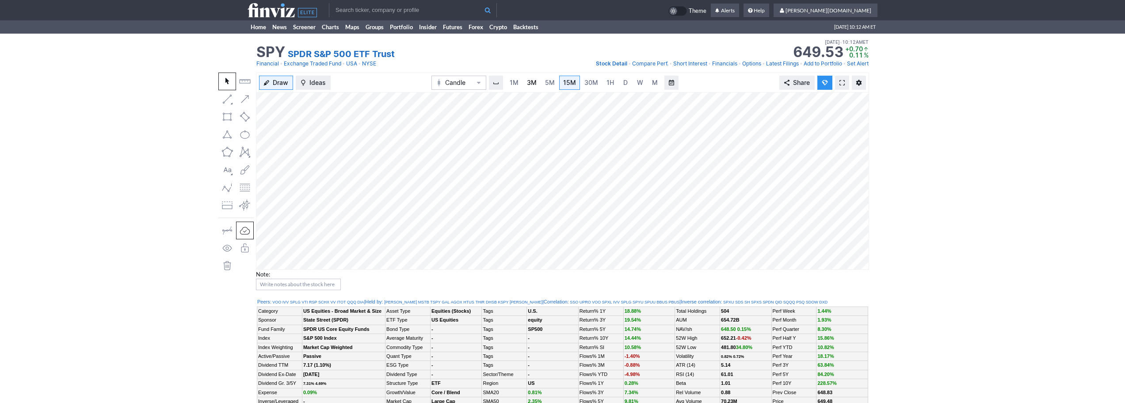
click at [532, 83] on span "3M" at bounding box center [532, 83] width 10 height 8
